Goal: Task Accomplishment & Management: Use online tool/utility

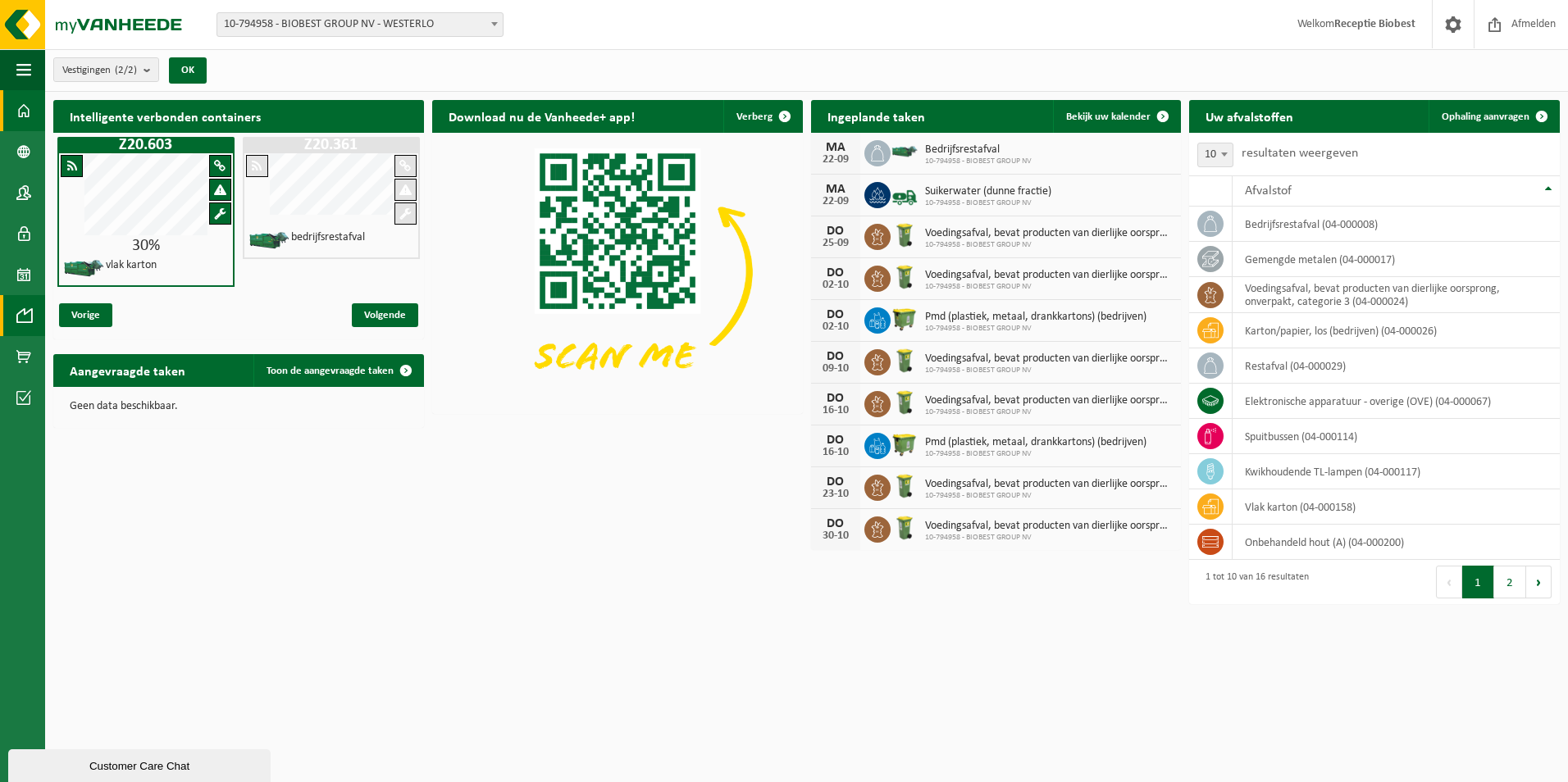
click at [25, 306] on span at bounding box center [23, 316] width 15 height 41
click at [24, 316] on span at bounding box center [23, 316] width 15 height 41
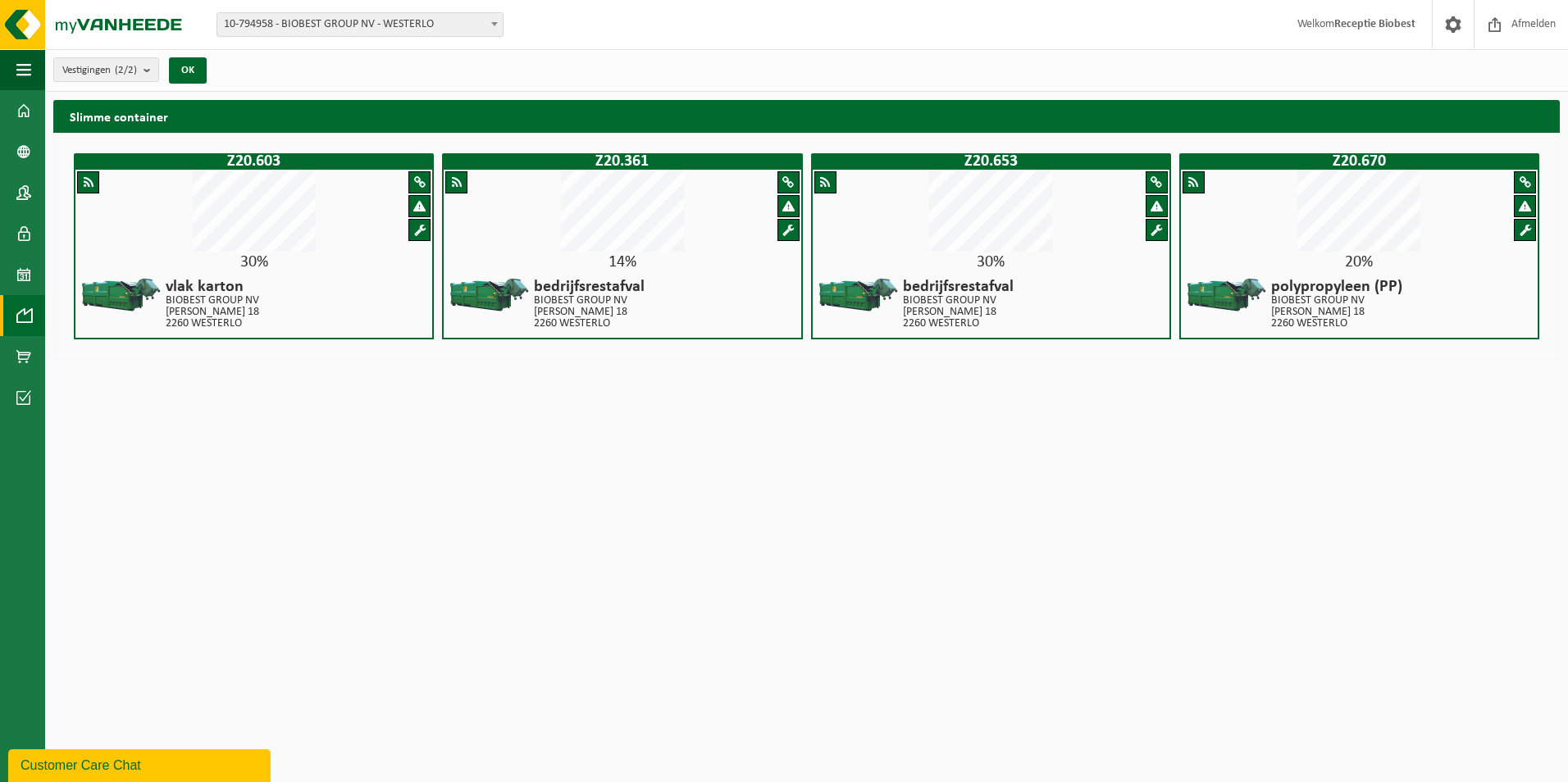
click at [924, 252] on div at bounding box center [992, 211] width 357 height 84
click at [18, 271] on span at bounding box center [23, 275] width 15 height 41
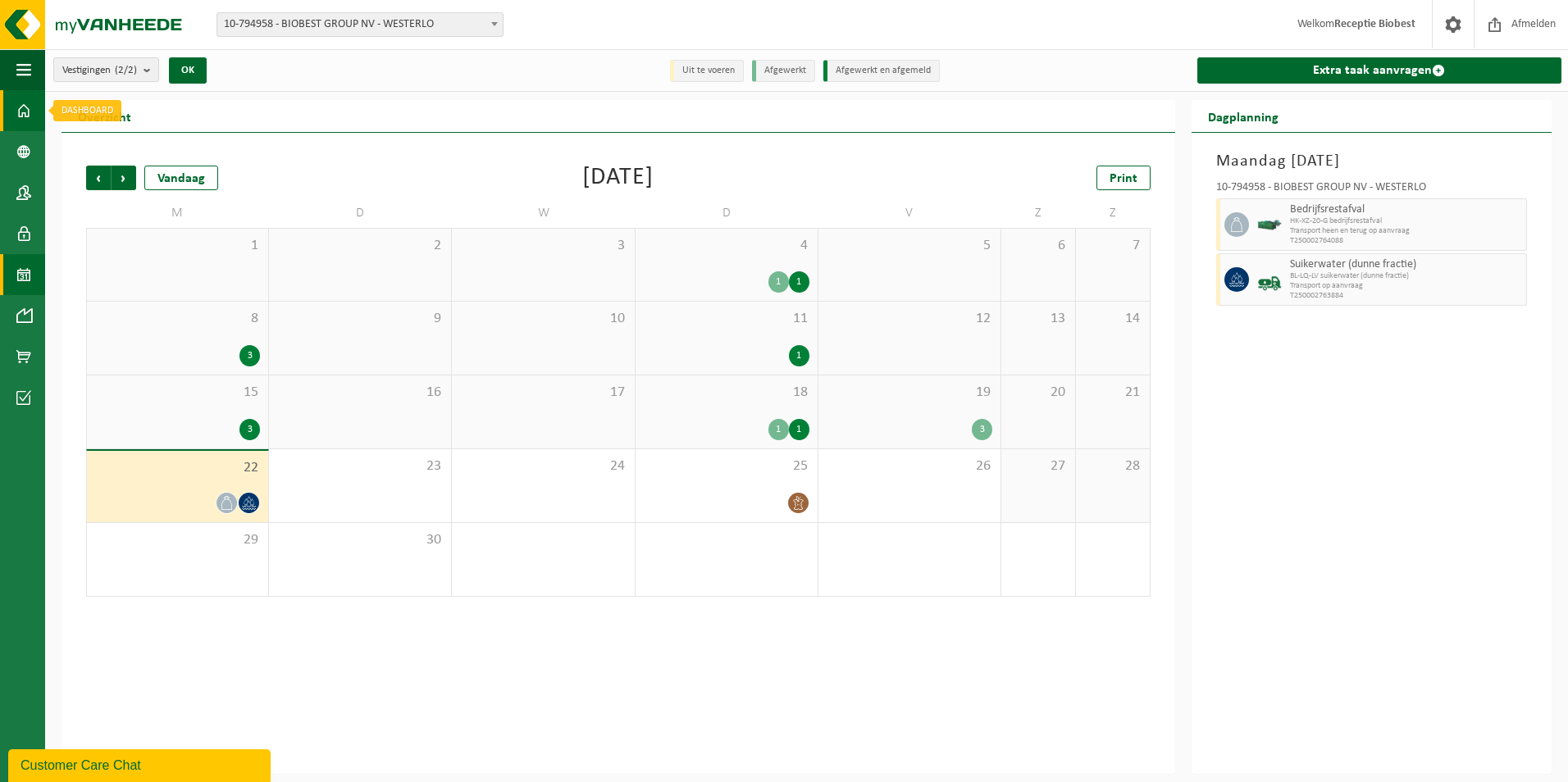
click at [27, 111] on span at bounding box center [23, 111] width 15 height 41
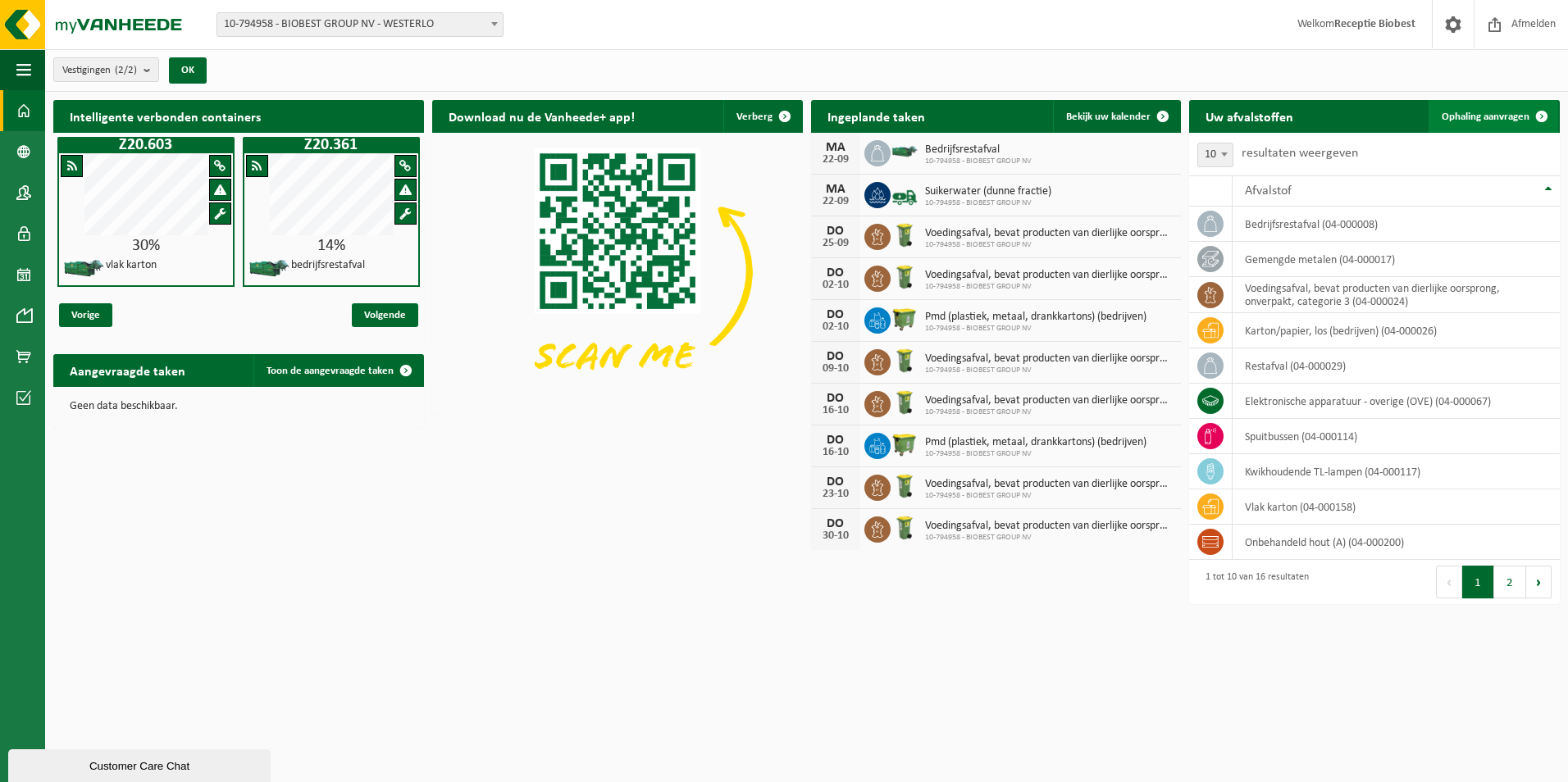
click at [1539, 112] on span at bounding box center [1541, 116] width 33 height 33
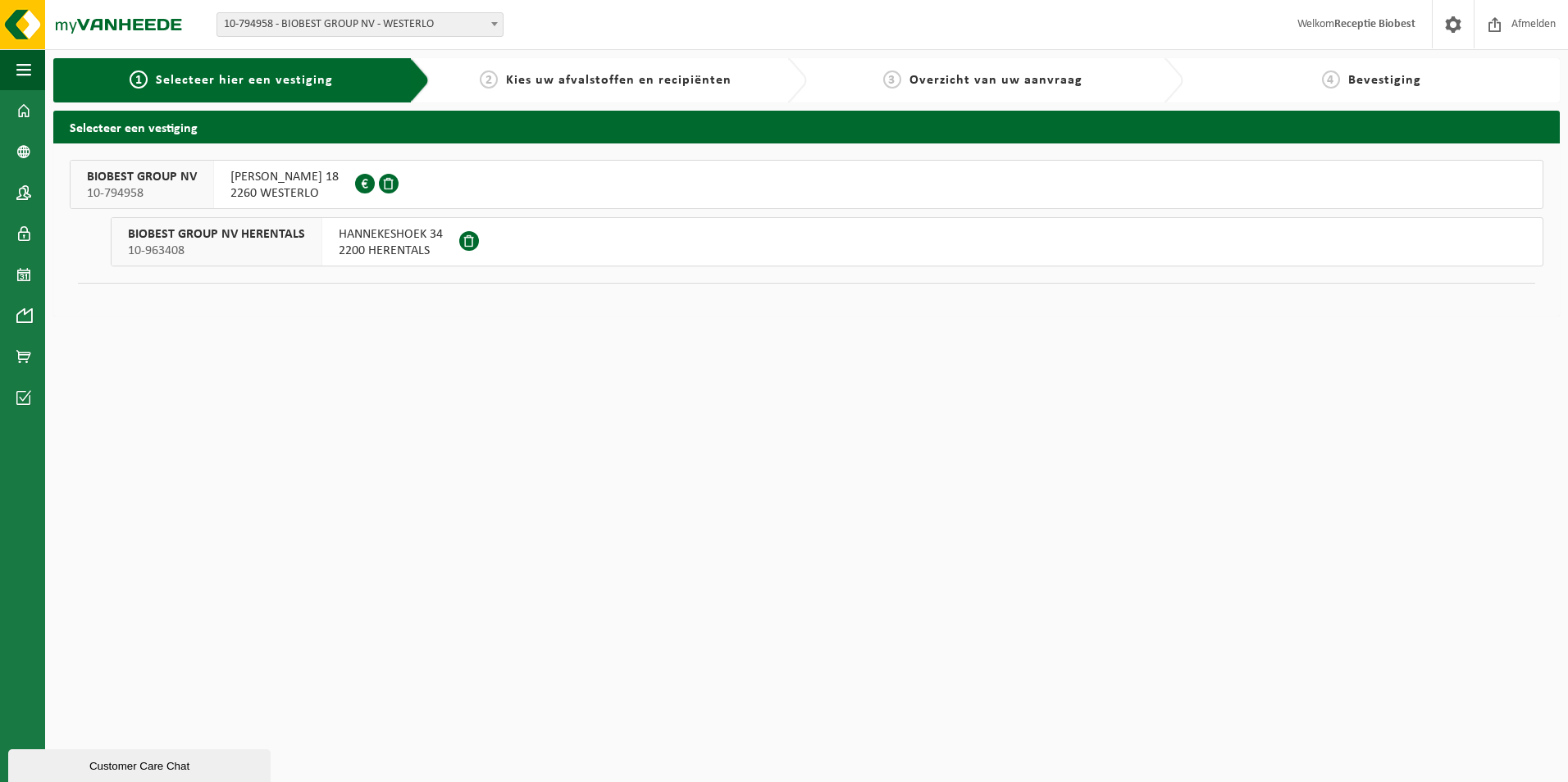
click at [255, 197] on span "2260 WESTERLO" at bounding box center [285, 193] width 108 height 16
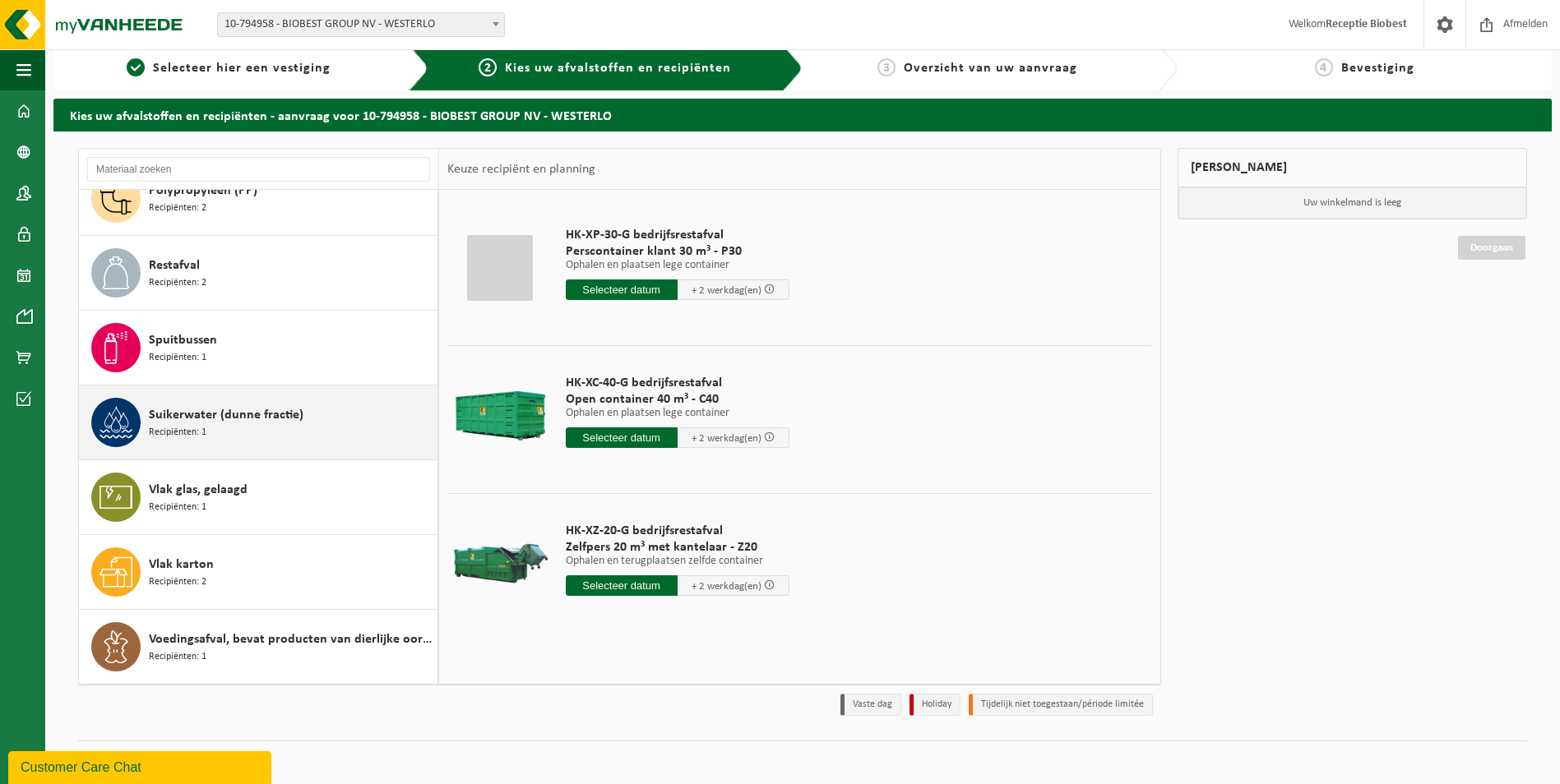
scroll to position [19, 0]
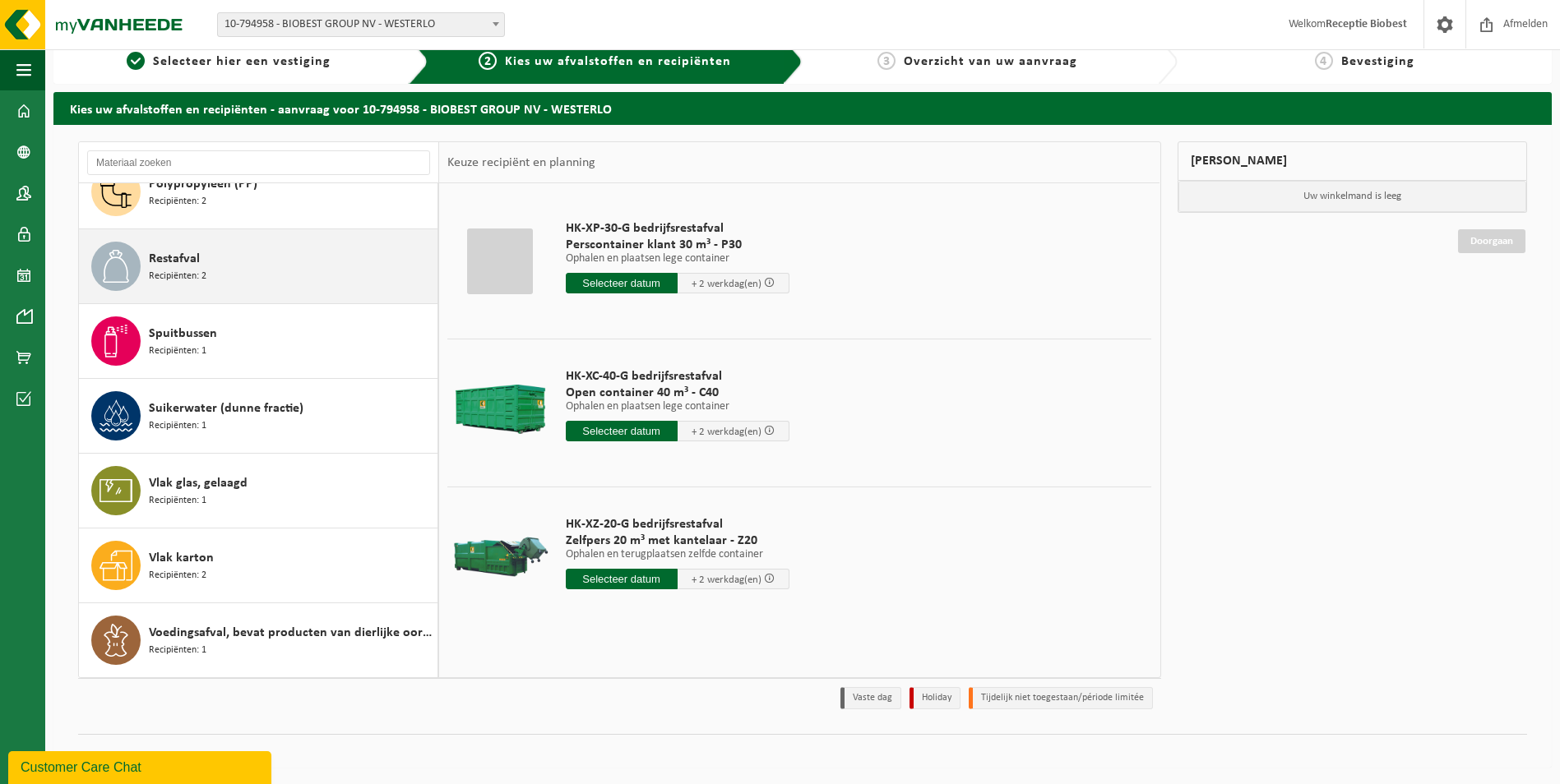
click at [209, 268] on div "Restafval Recipiënten: 2" at bounding box center [291, 266] width 284 height 49
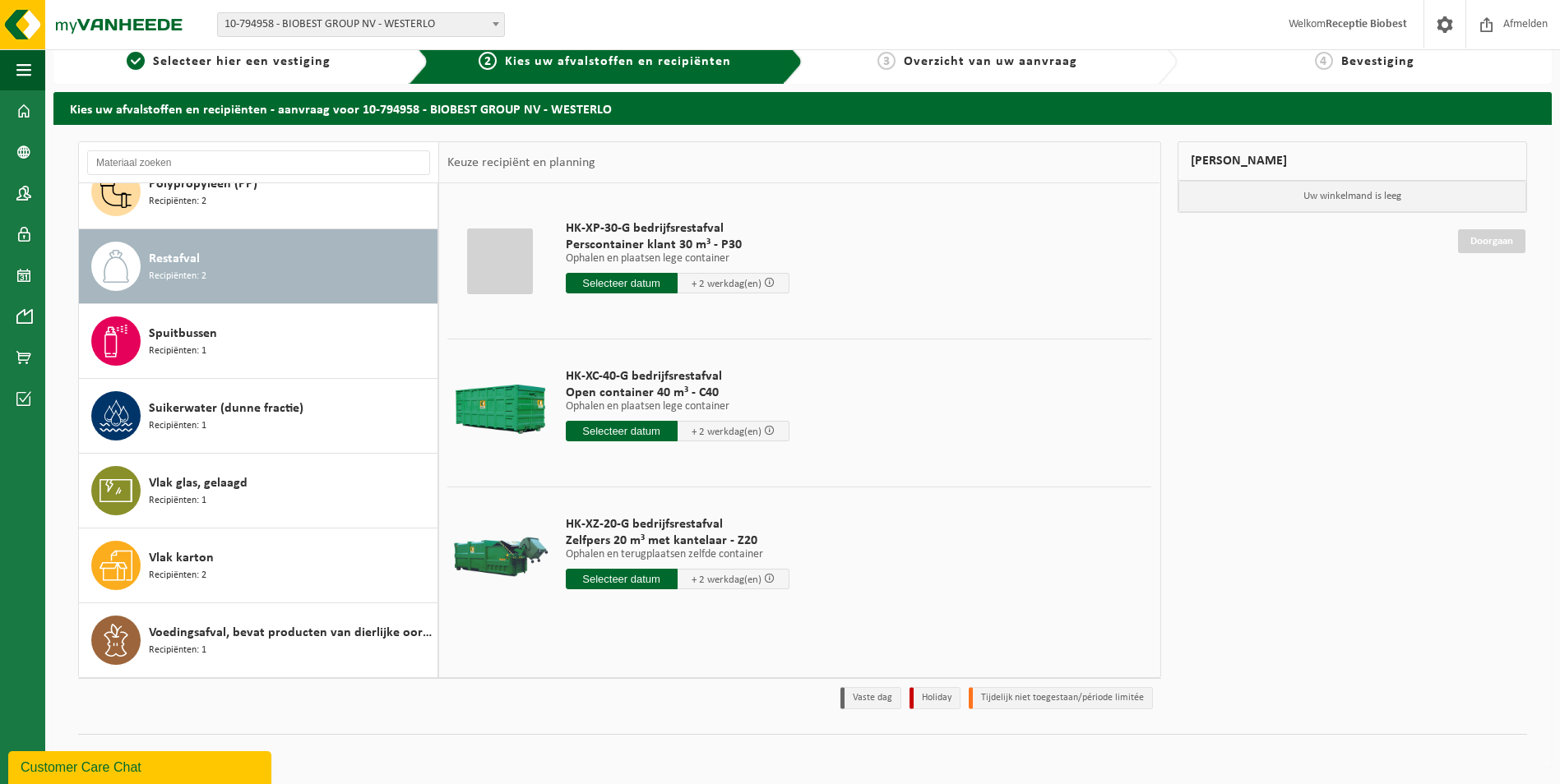
click at [209, 268] on div "Restafval Recipiënten: 2" at bounding box center [291, 266] width 284 height 49
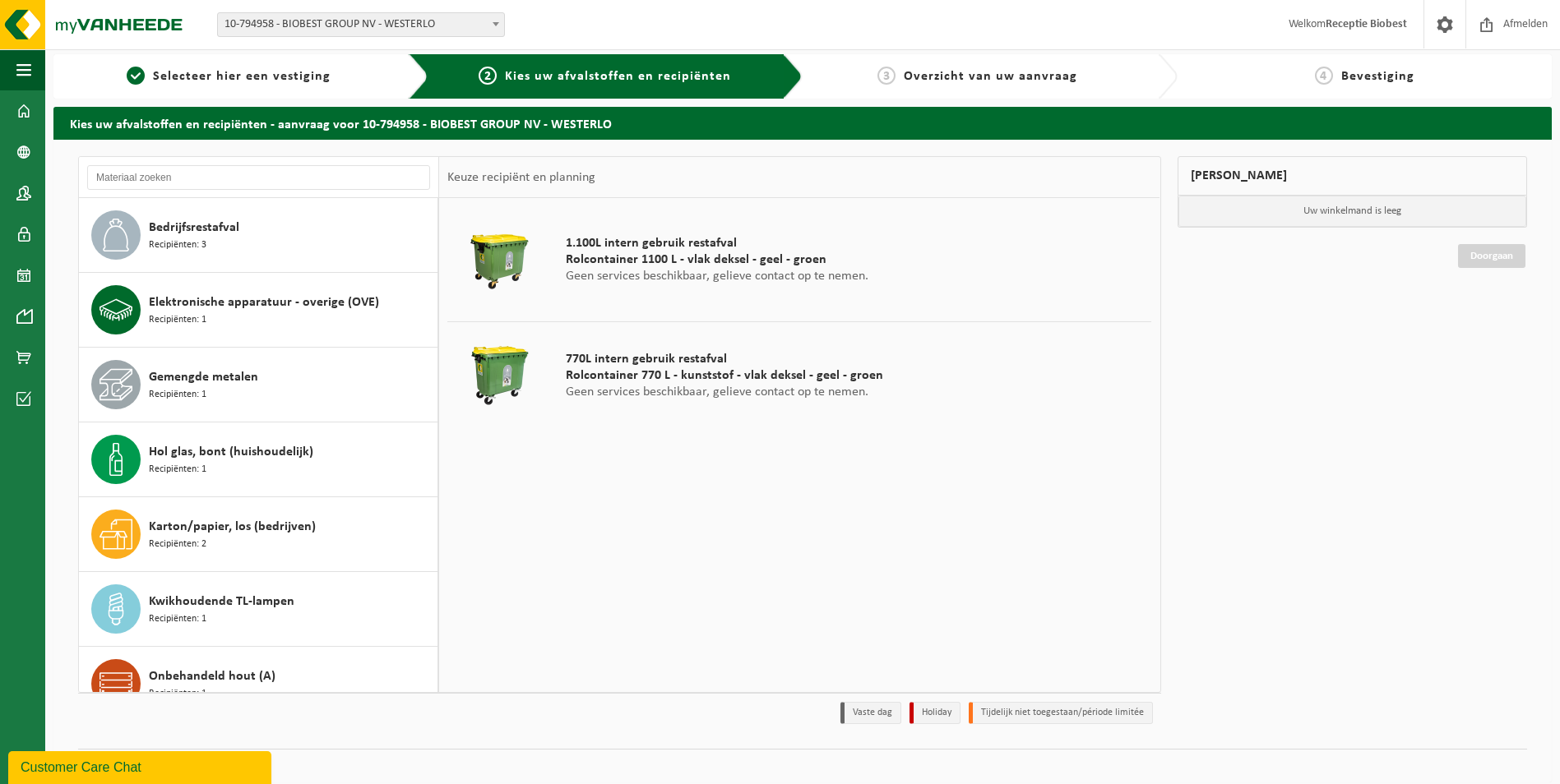
scroll to position [0, 0]
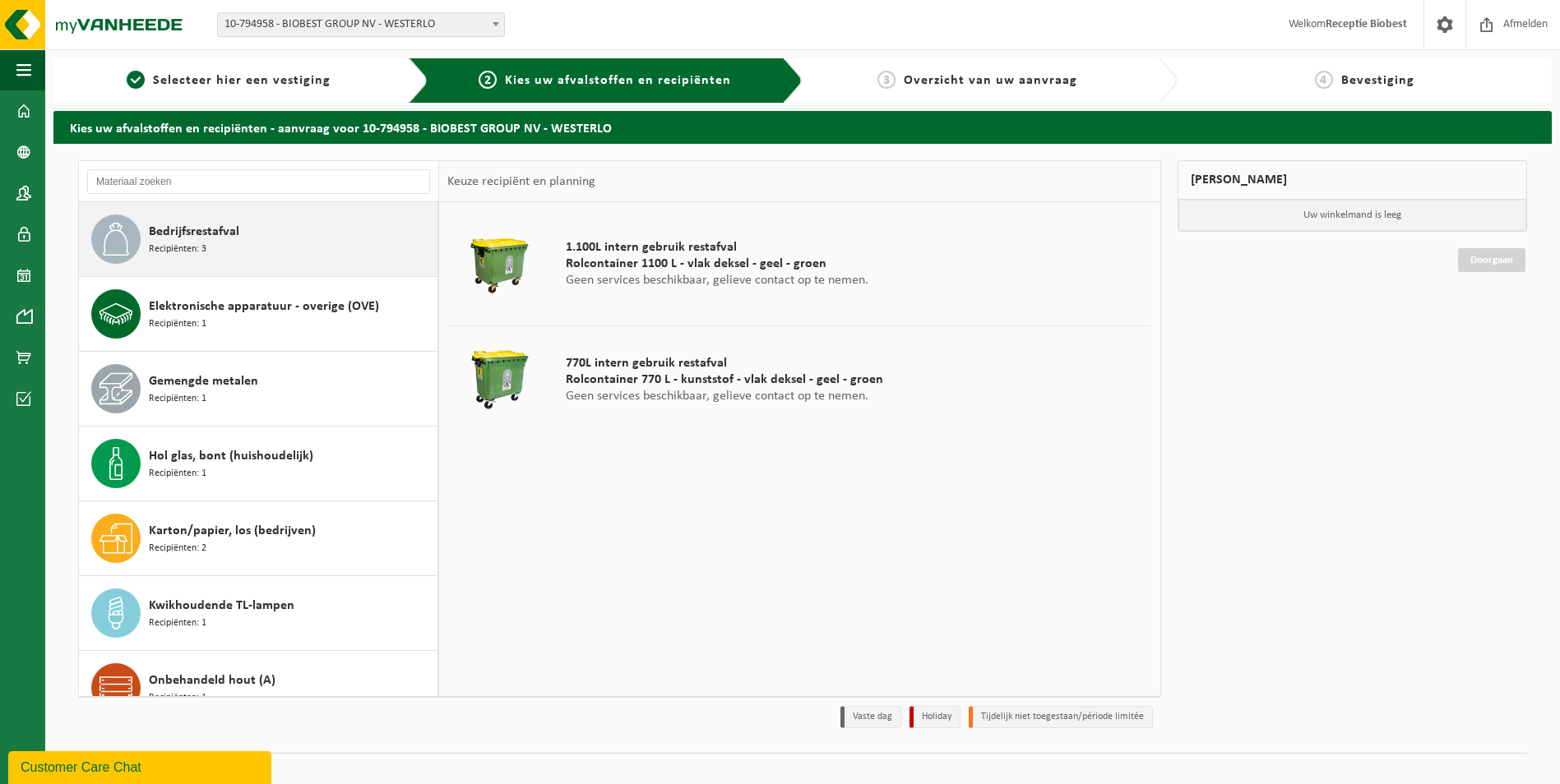
click at [222, 241] on span "Bedrijfsrestafval" at bounding box center [194, 232] width 91 height 20
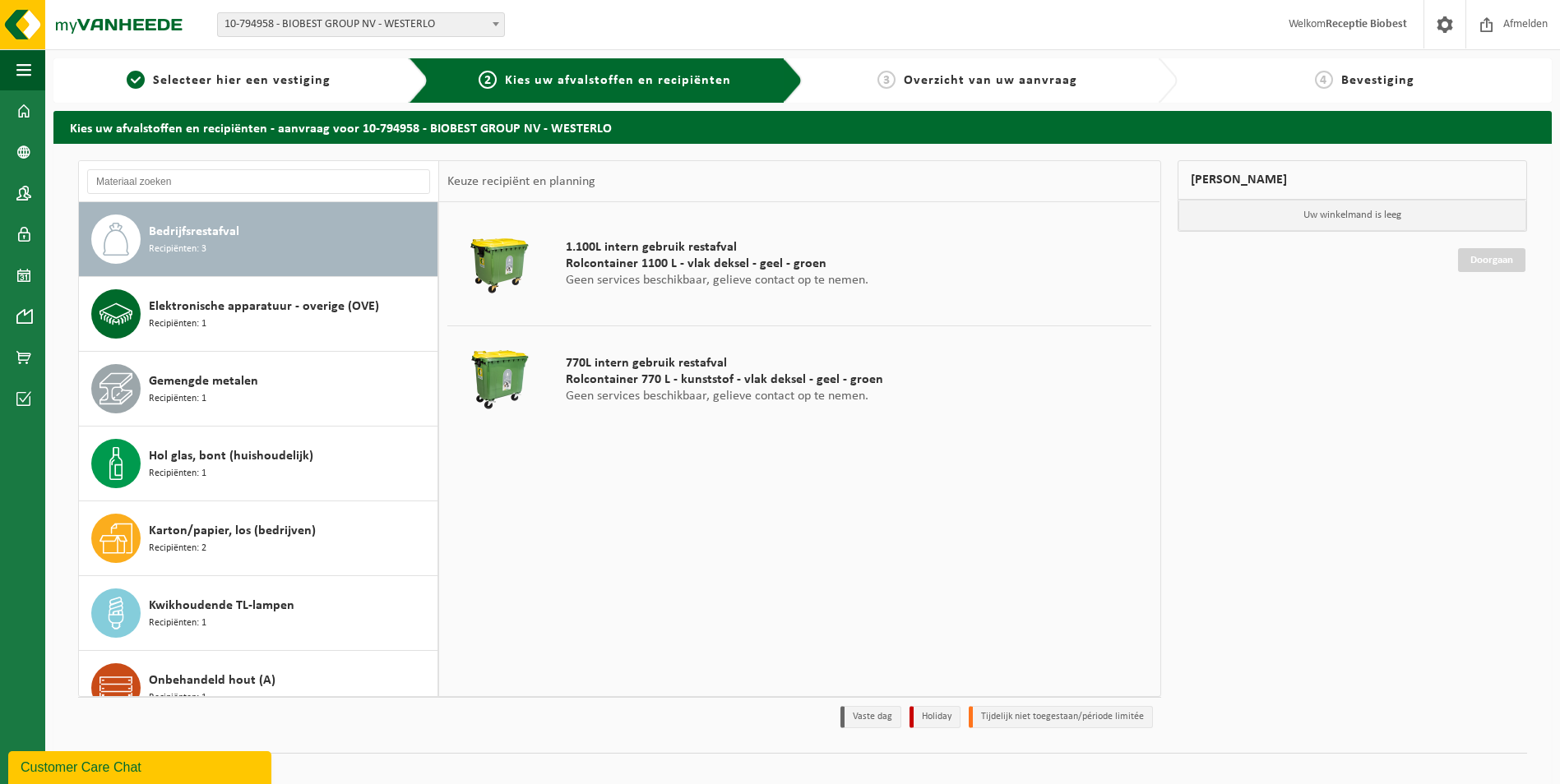
click at [222, 241] on span "Bedrijfsrestafval" at bounding box center [194, 232] width 91 height 20
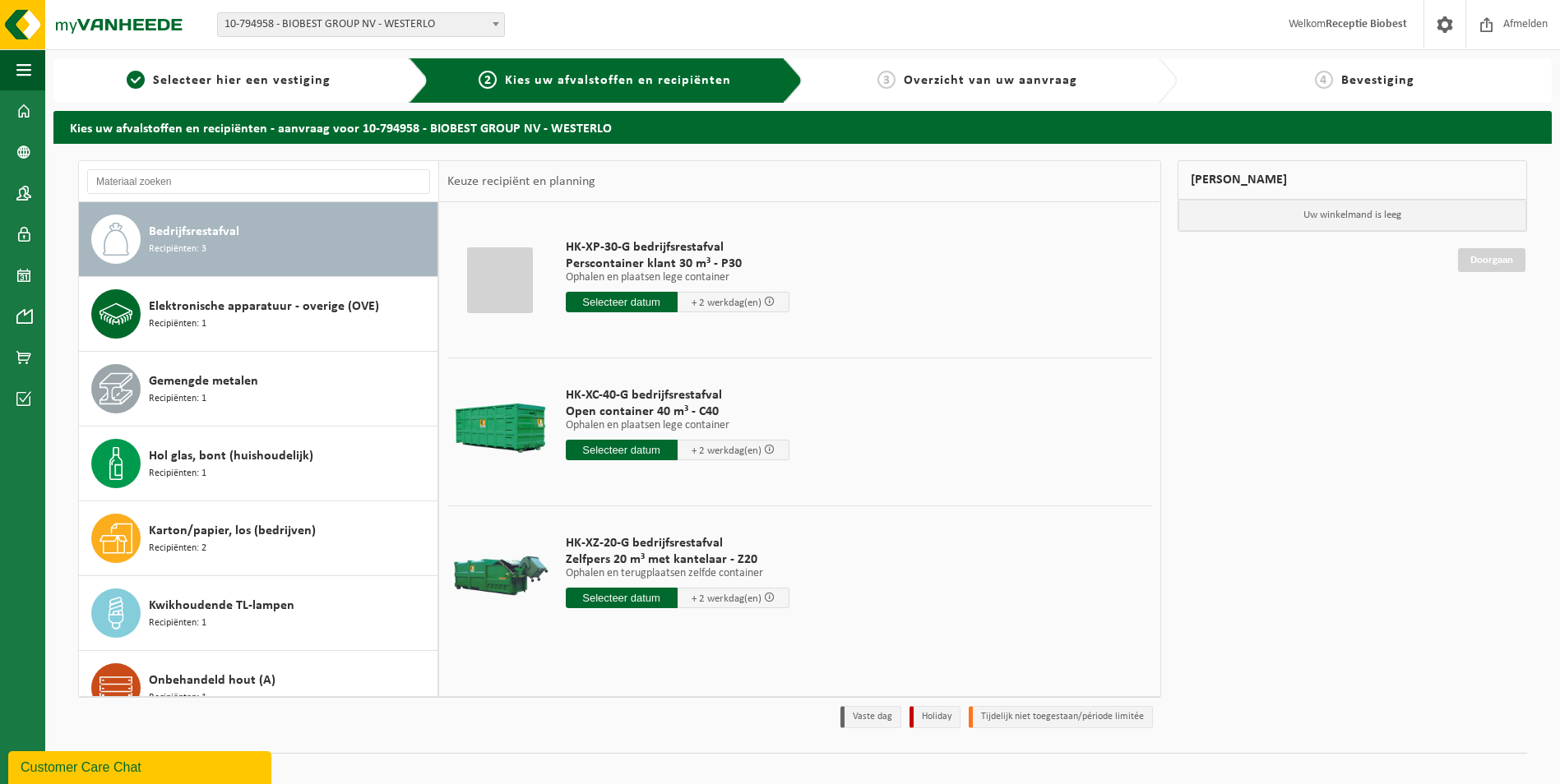
click at [532, 579] on div at bounding box center [500, 576] width 97 height 66
click at [496, 581] on div at bounding box center [500, 576] width 97 height 66
click at [606, 593] on input "text" at bounding box center [621, 597] width 112 height 20
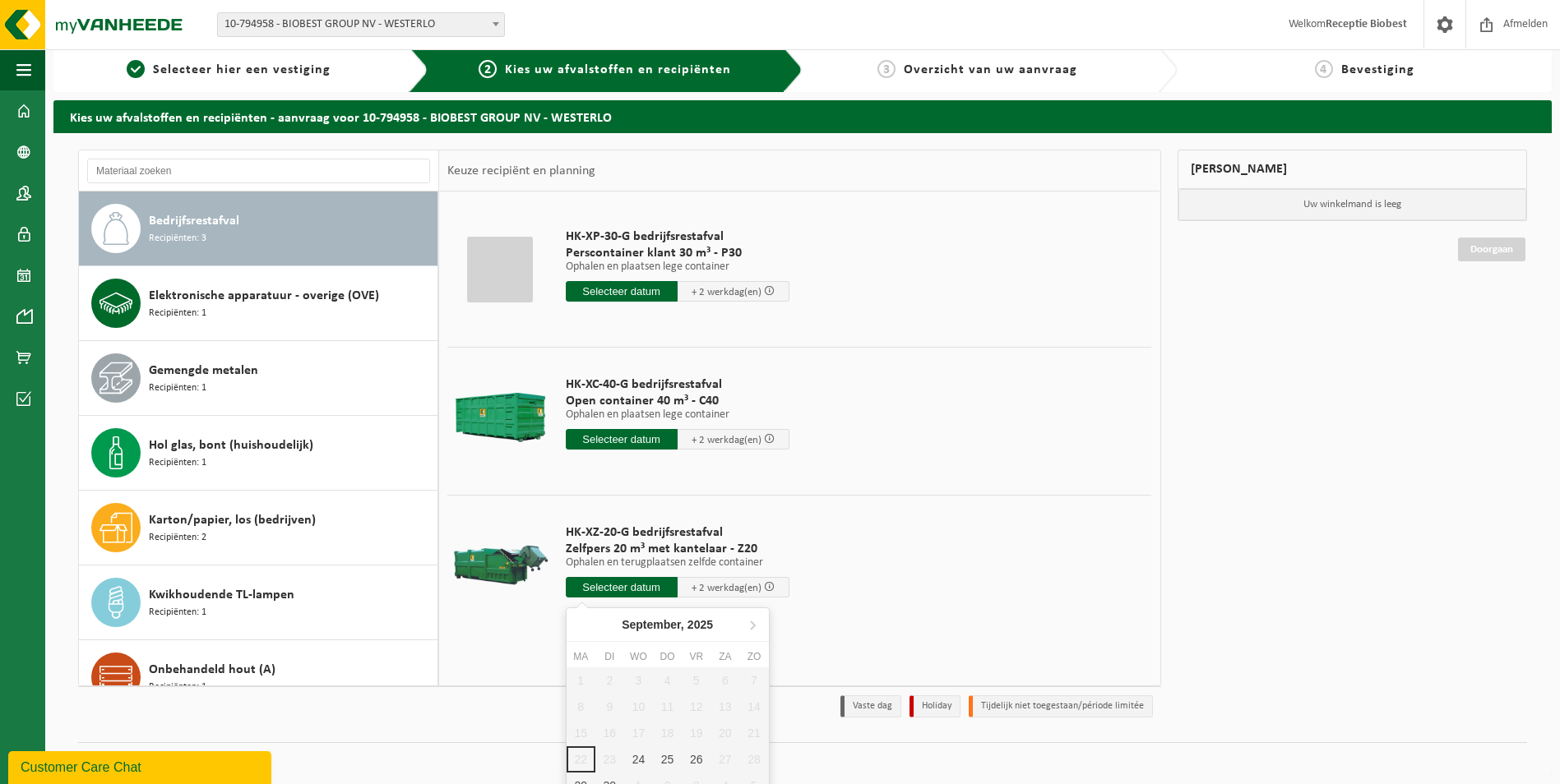
scroll to position [27, 0]
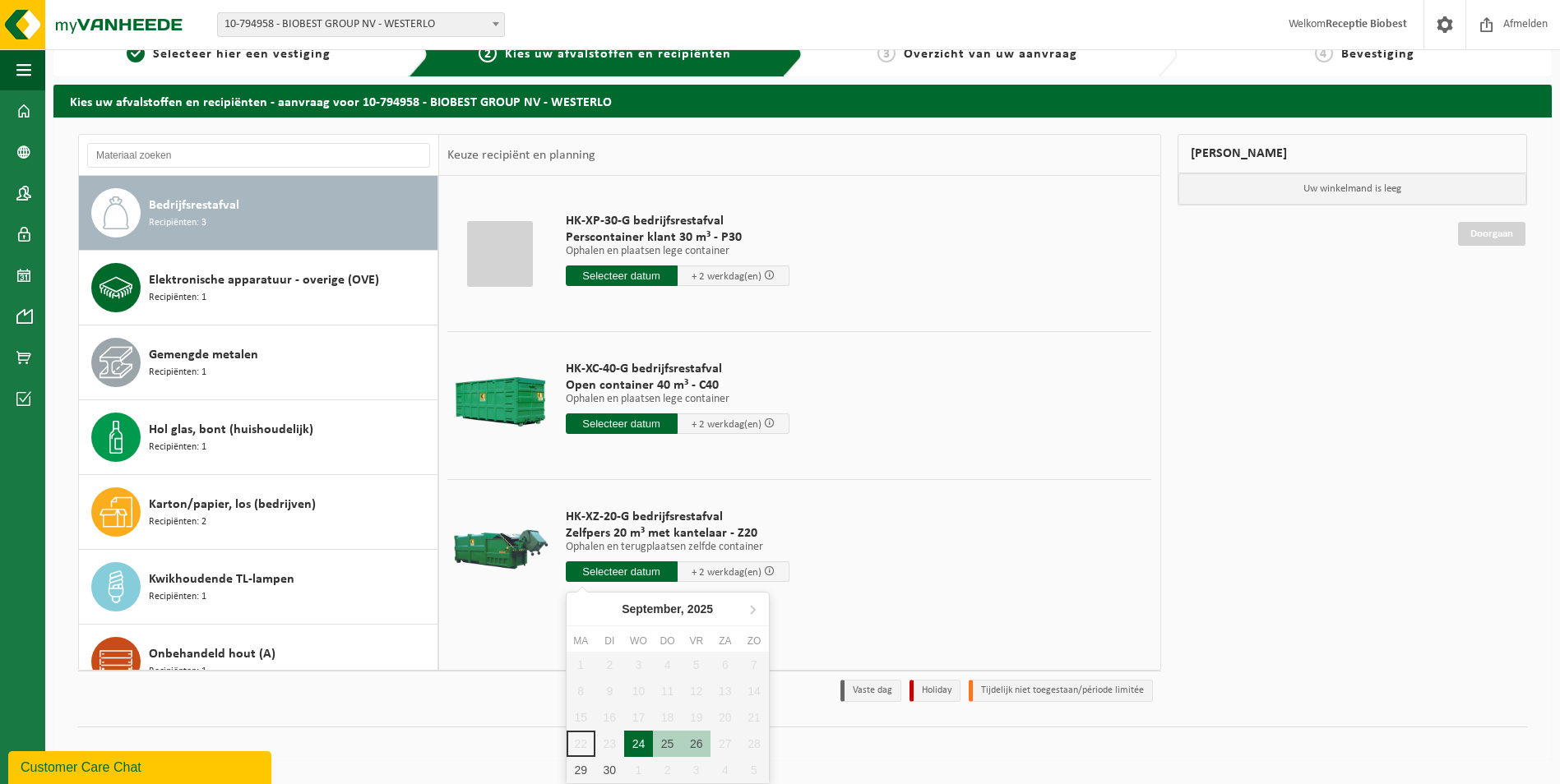
click at [640, 743] on div "24" at bounding box center [638, 744] width 28 height 27
type input "Van 2025-09-24"
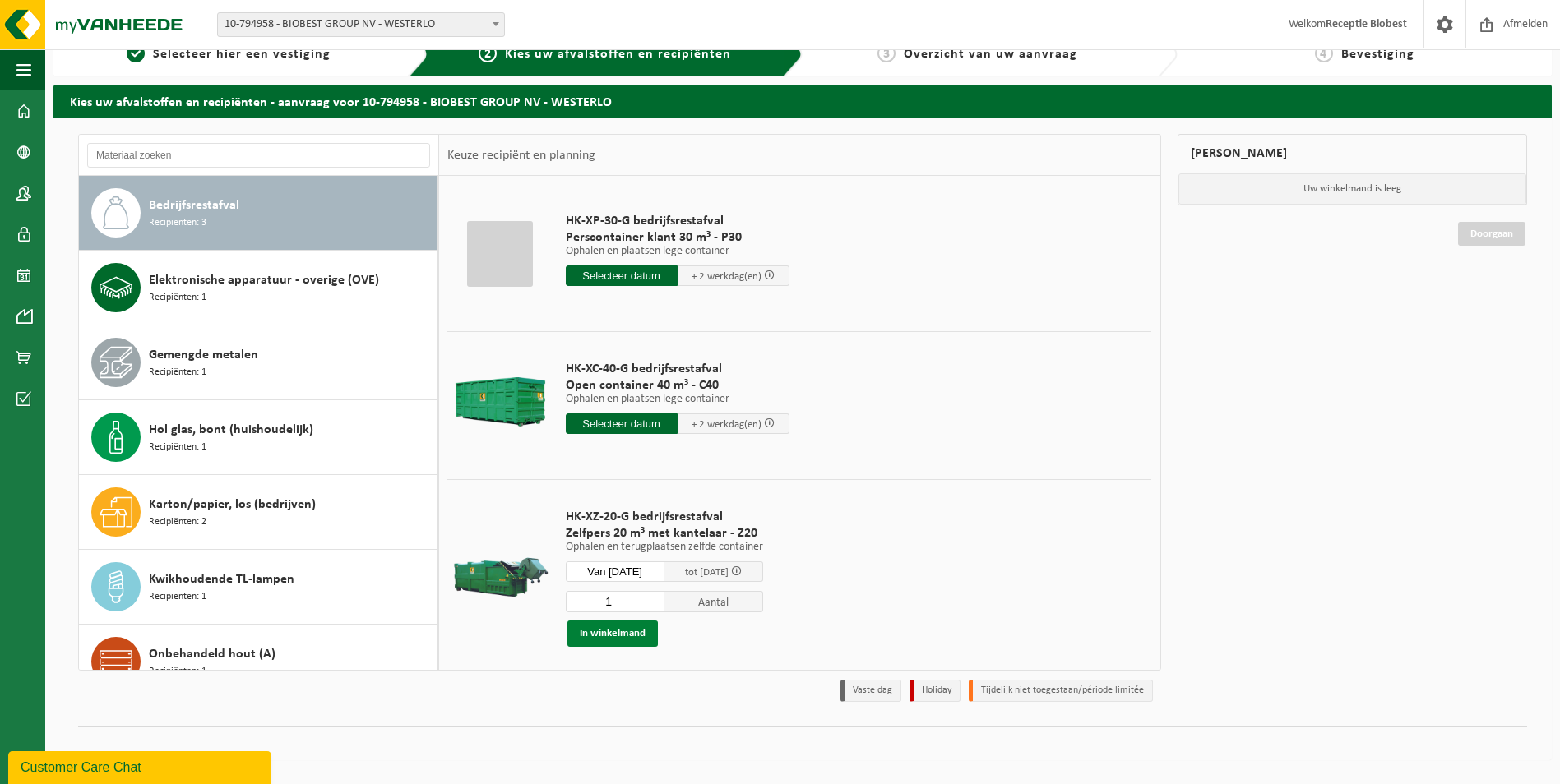
scroll to position [19, 0]
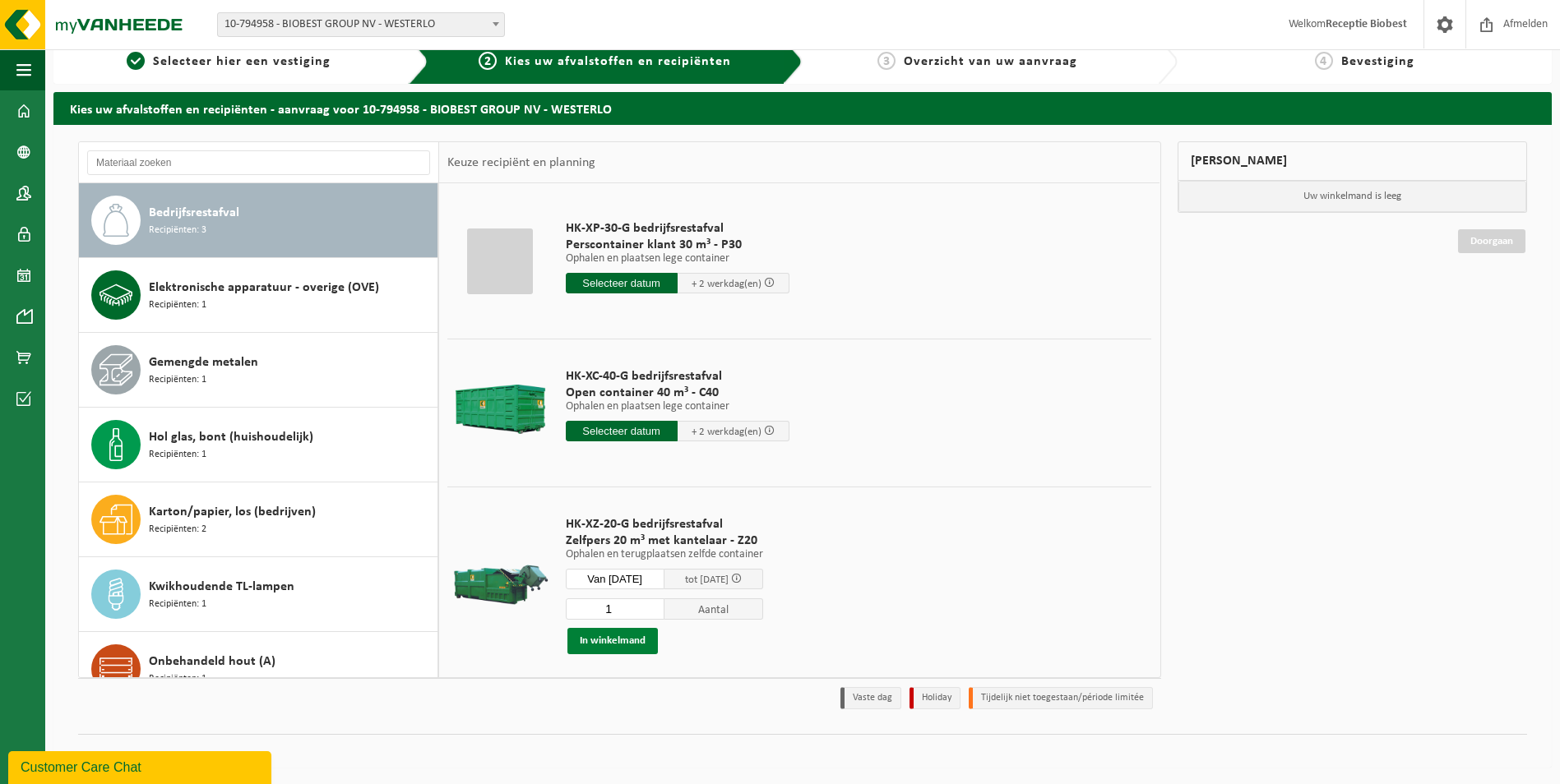
click at [627, 640] on button "In winkelmand" at bounding box center [612, 642] width 91 height 27
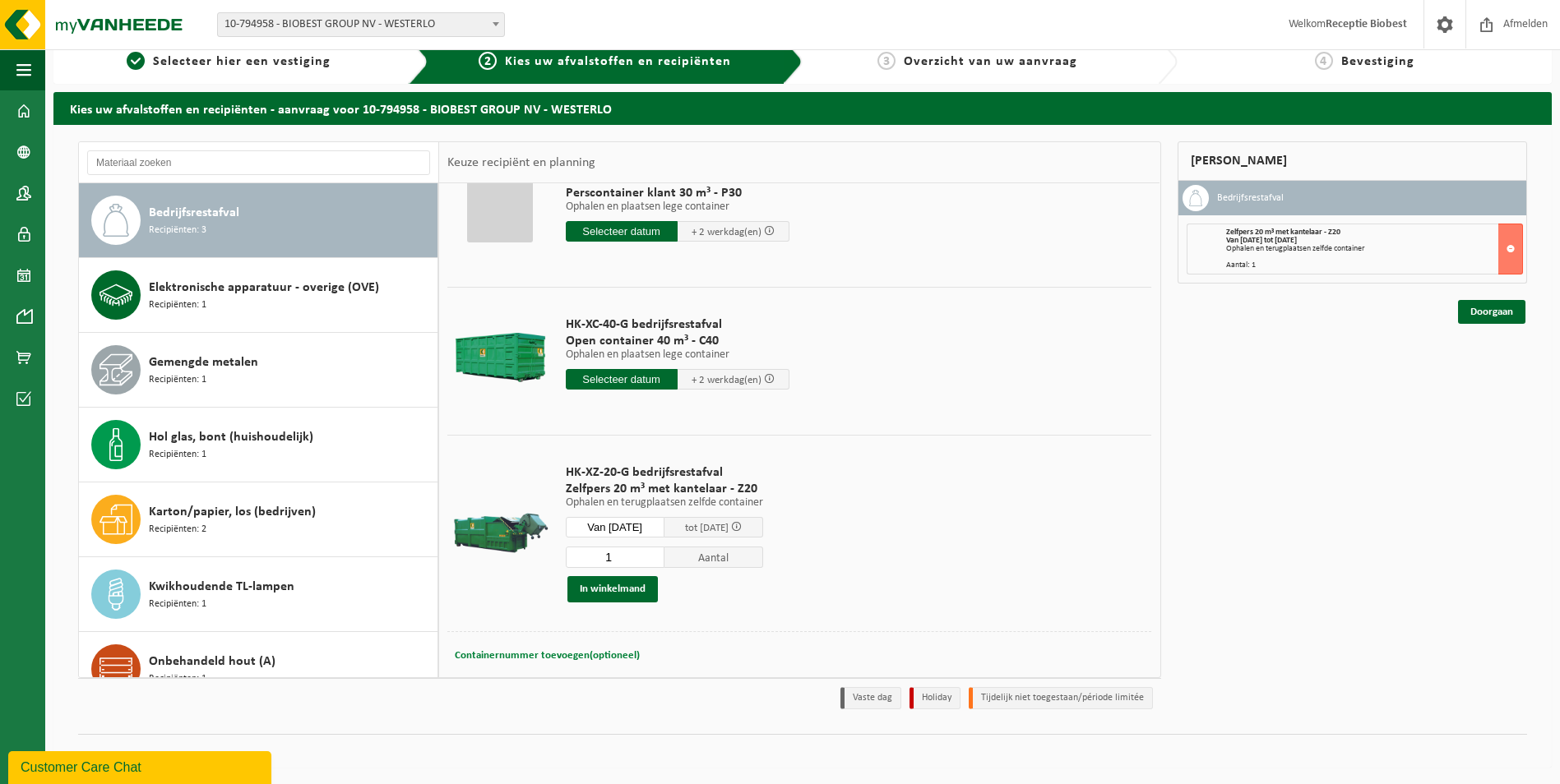
scroll to position [79, 0]
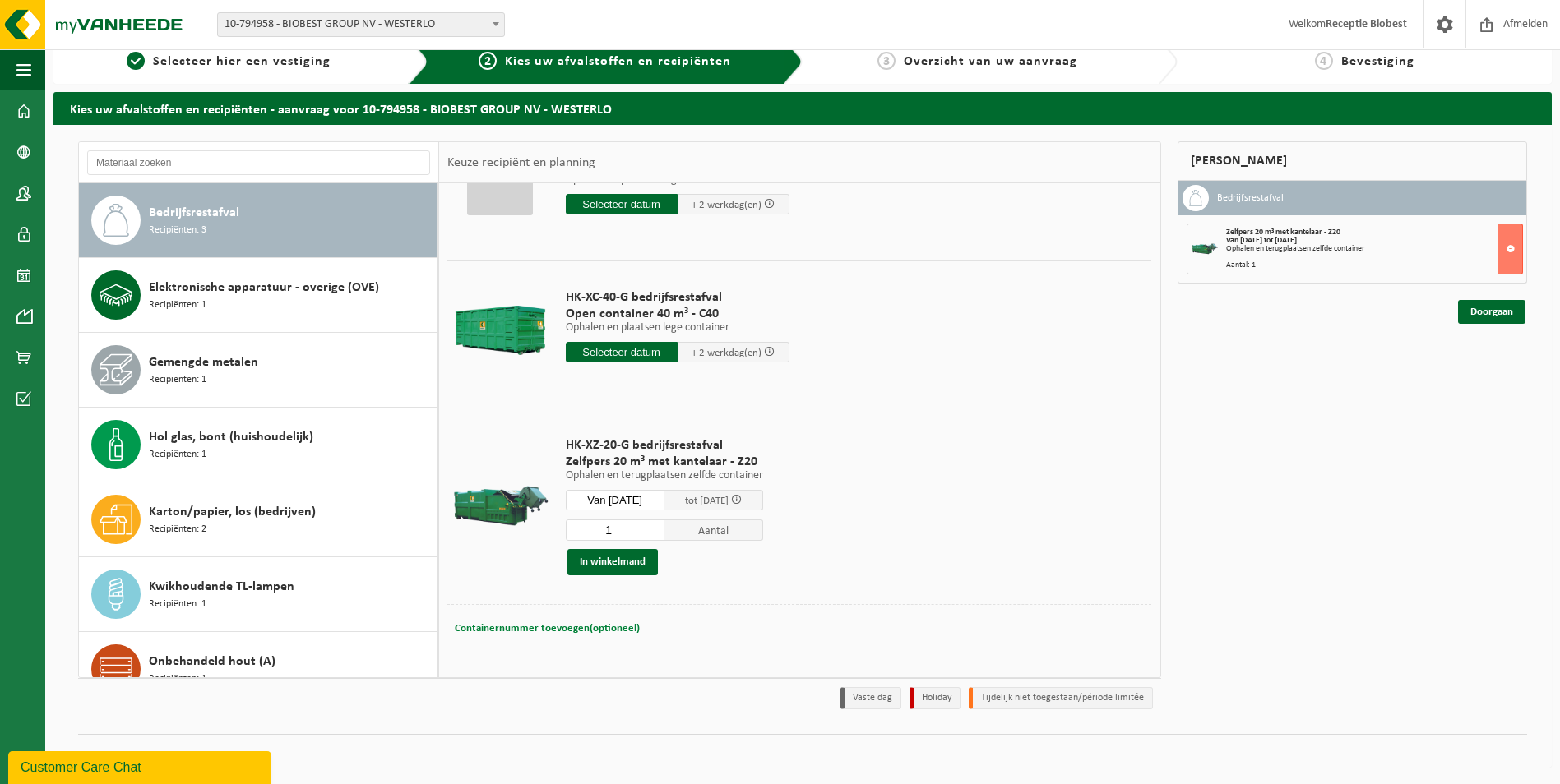
click at [579, 620] on button "Containernummer toevoegen(optioneel) Annuleren" at bounding box center [548, 629] width 188 height 23
type input "p"
type input "restafval perscontainer achteraan: 20 m³"
click at [604, 556] on button "In winkelmand" at bounding box center [612, 563] width 91 height 27
click at [1504, 322] on link "Doorgaan" at bounding box center [1492, 320] width 68 height 24
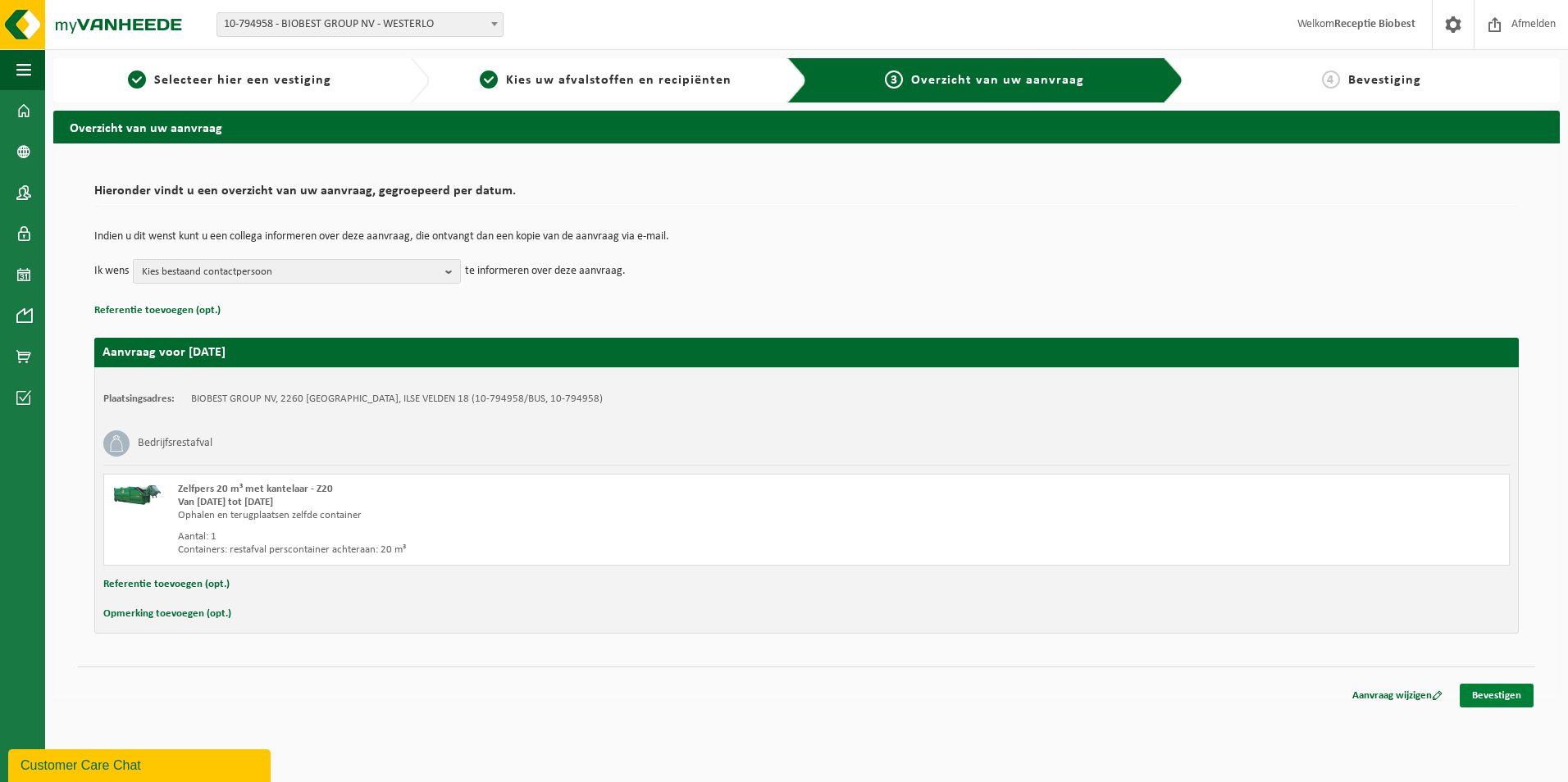
click at [1494, 692] on link "Bevestigen" at bounding box center [1496, 695] width 74 height 24
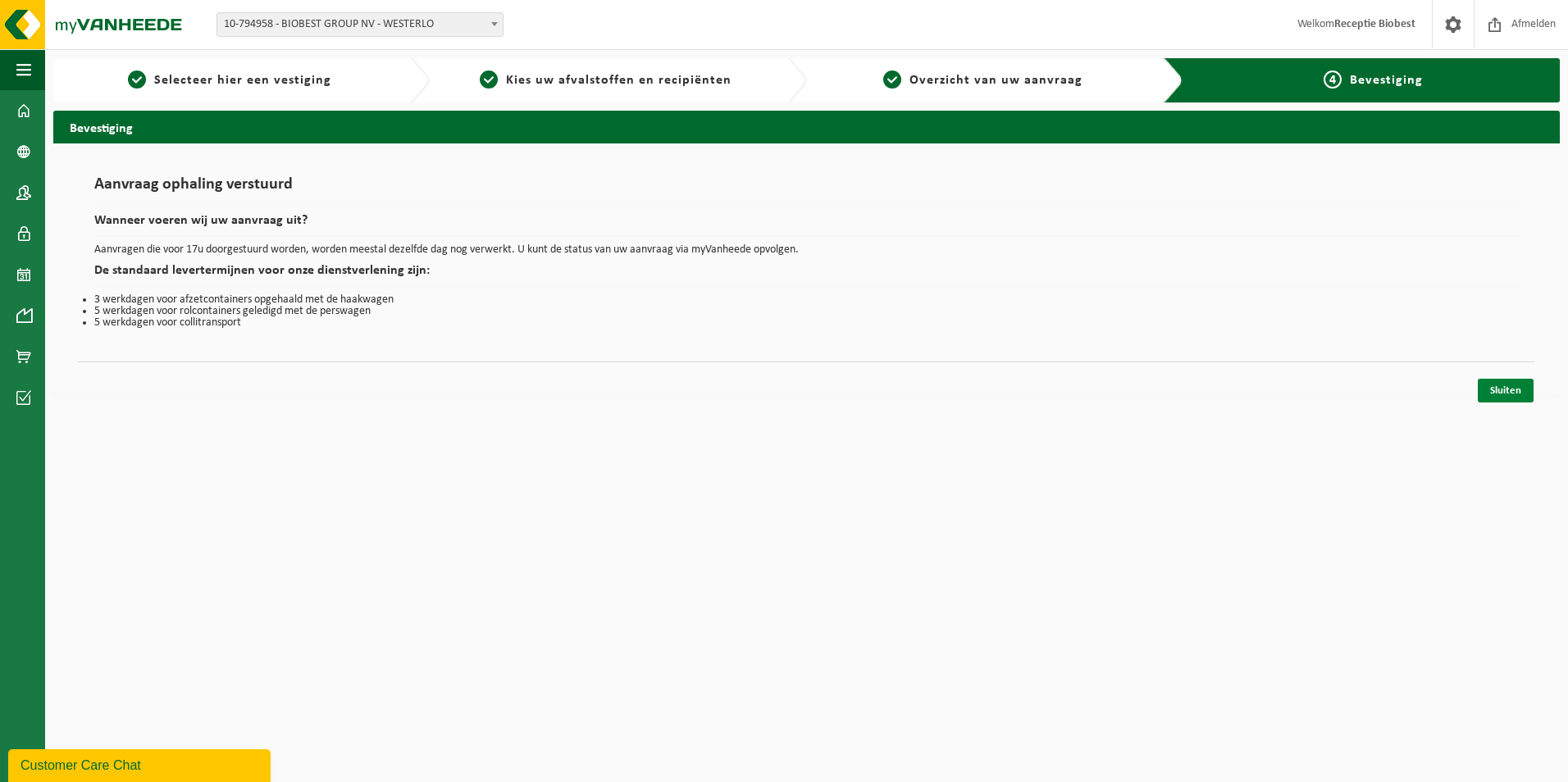
click at [1497, 382] on link "Sluiten" at bounding box center [1506, 390] width 56 height 24
